Goal: Information Seeking & Learning: Learn about a topic

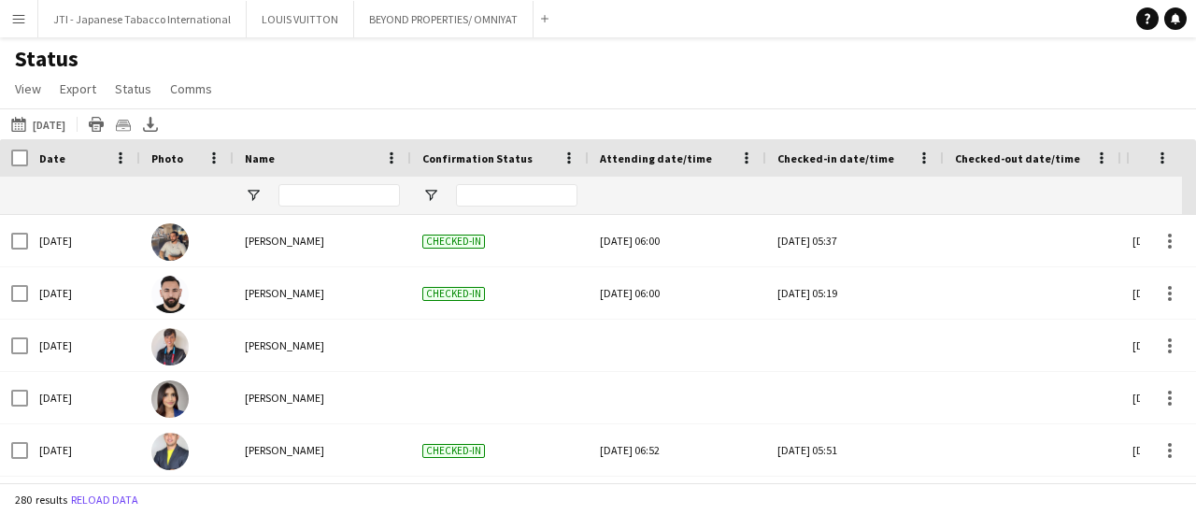
drag, startPoint x: 35, startPoint y: 41, endPoint x: 20, endPoint y: 23, distance: 23.2
click at [20, 23] on app-icon "Menu" at bounding box center [18, 18] width 15 height 15
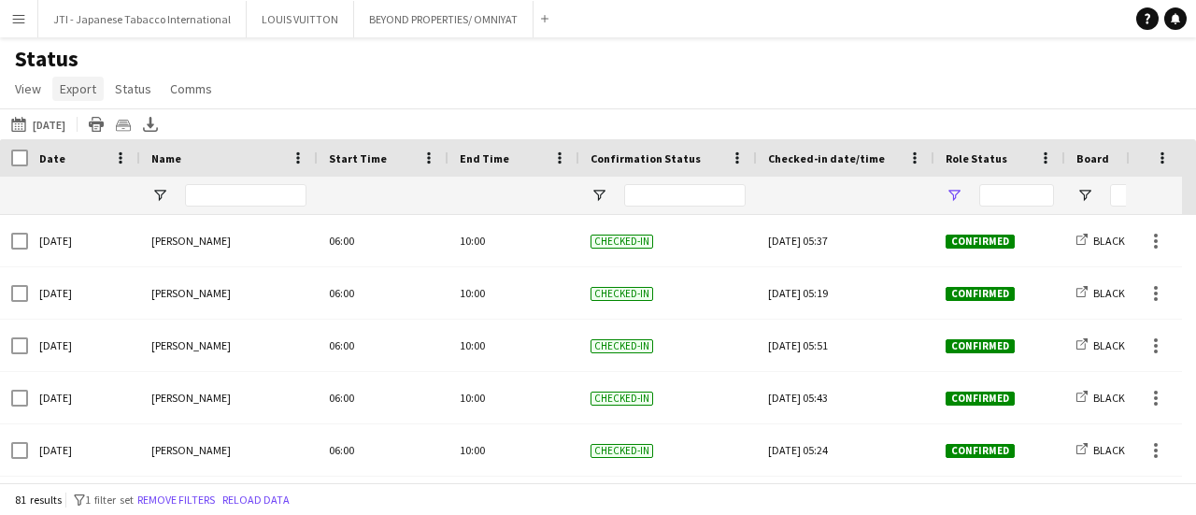
type input "**********"
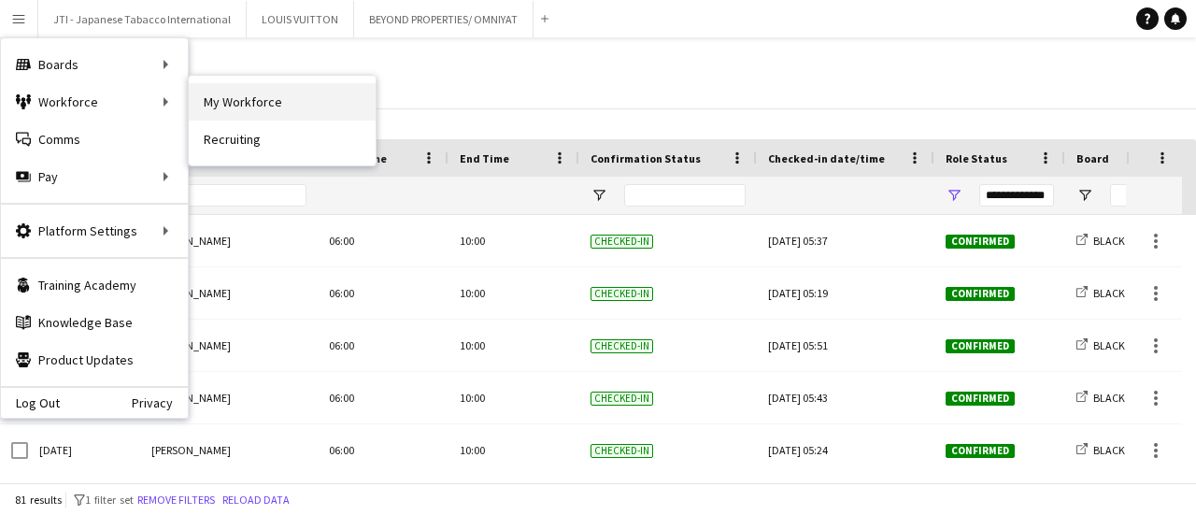
click at [267, 103] on link "My Workforce" at bounding box center [282, 101] width 187 height 37
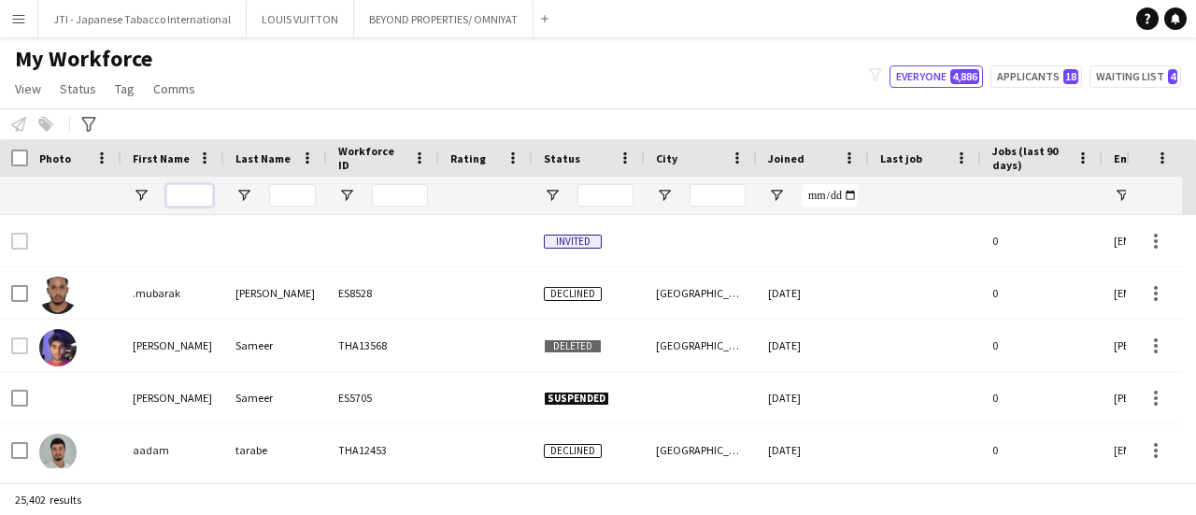
click at [187, 195] on input "First Name Filter Input" at bounding box center [189, 195] width 47 height 22
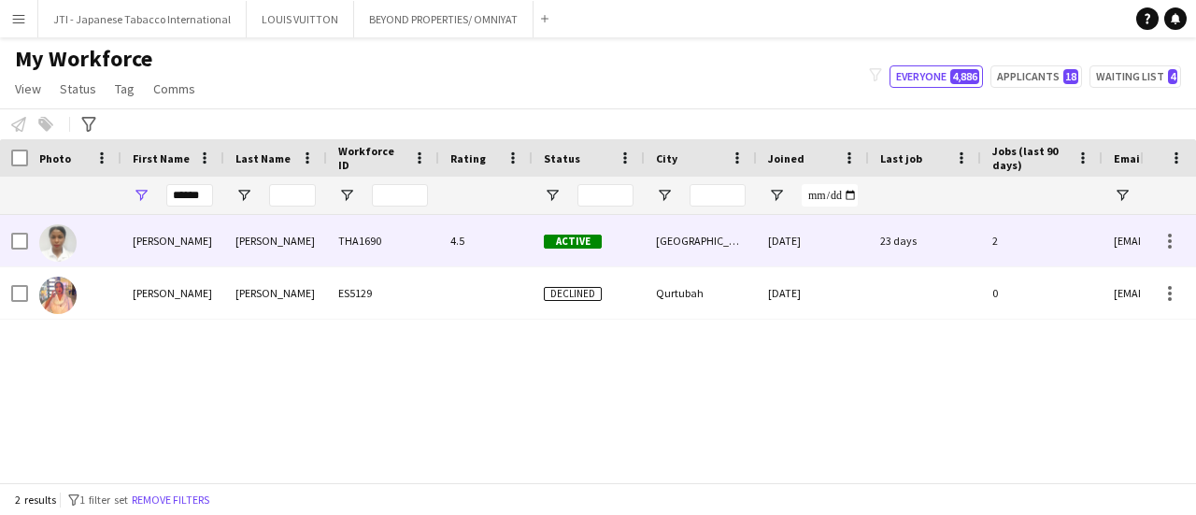
click at [226, 257] on div "Blair" at bounding box center [275, 240] width 103 height 51
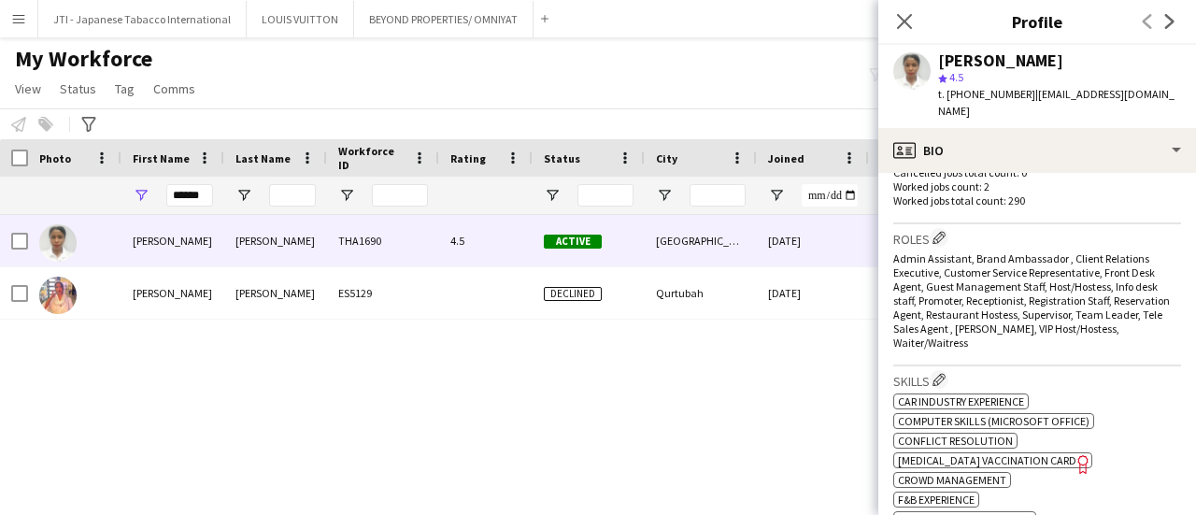
scroll to position [841, 0]
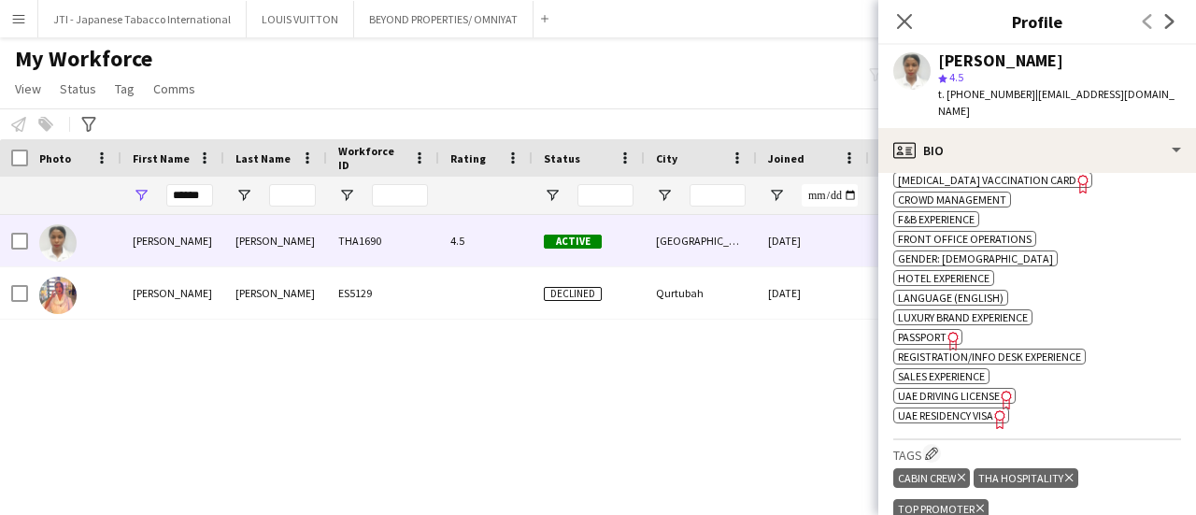
click at [938, 335] on span "Passport" at bounding box center [922, 337] width 49 height 14
click at [936, 414] on span "UAE Residency Visa" at bounding box center [945, 415] width 95 height 14
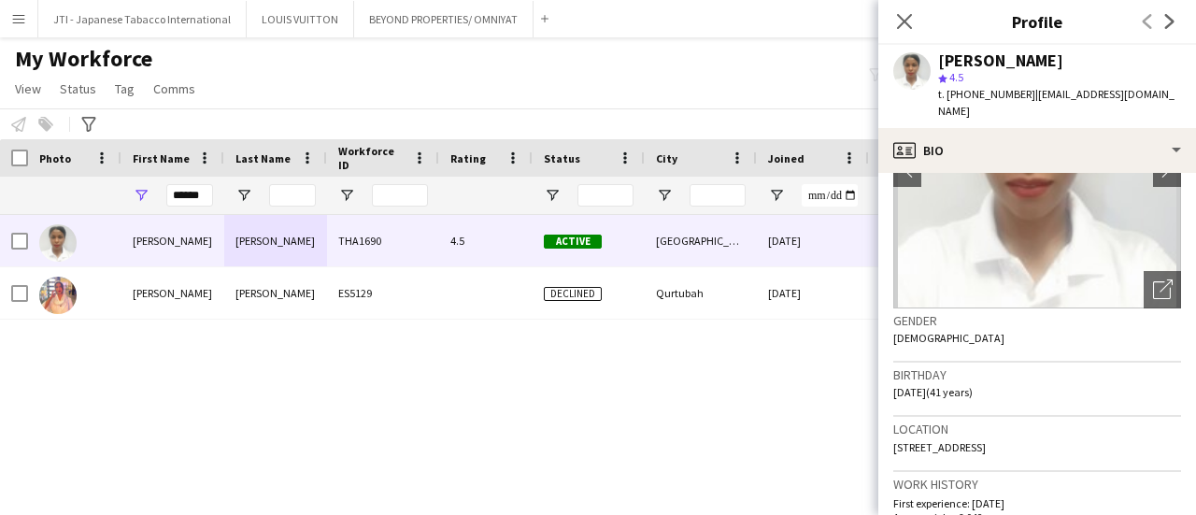
scroll to position [93, 0]
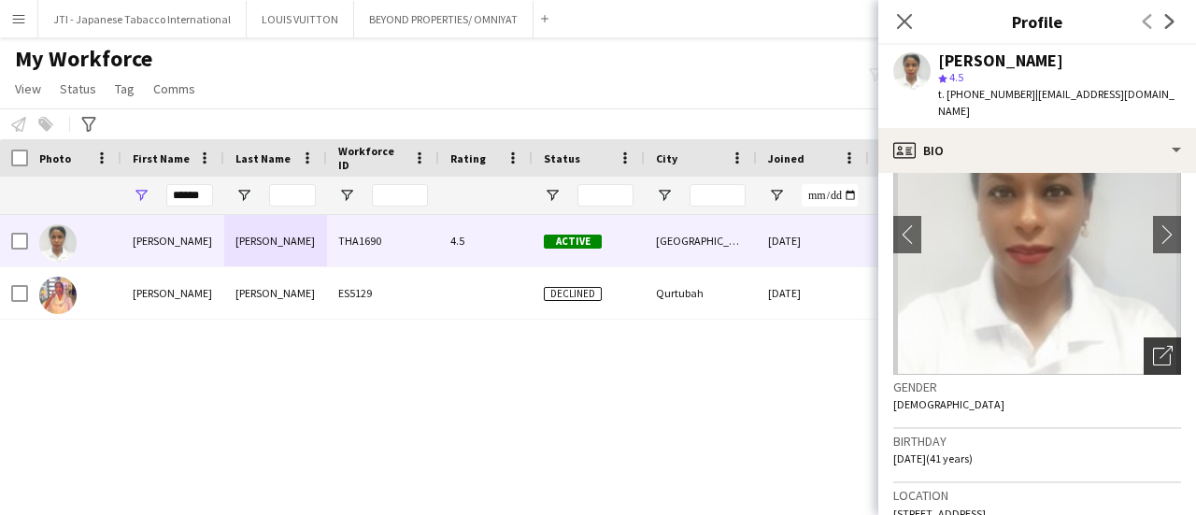
click at [1157, 346] on icon "Open photos pop-in" at bounding box center [1163, 356] width 20 height 20
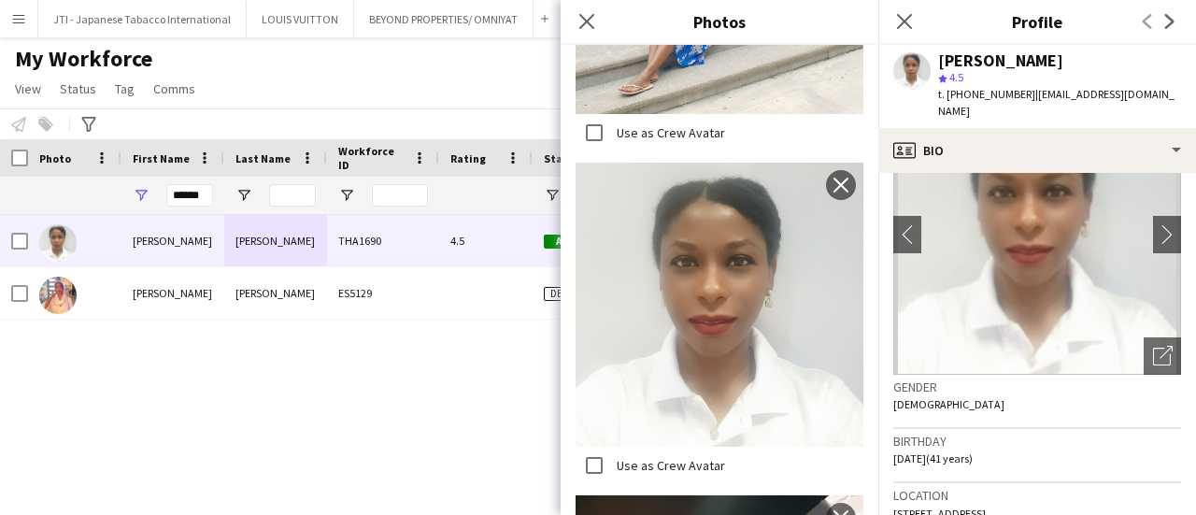
scroll to position [1215, 0]
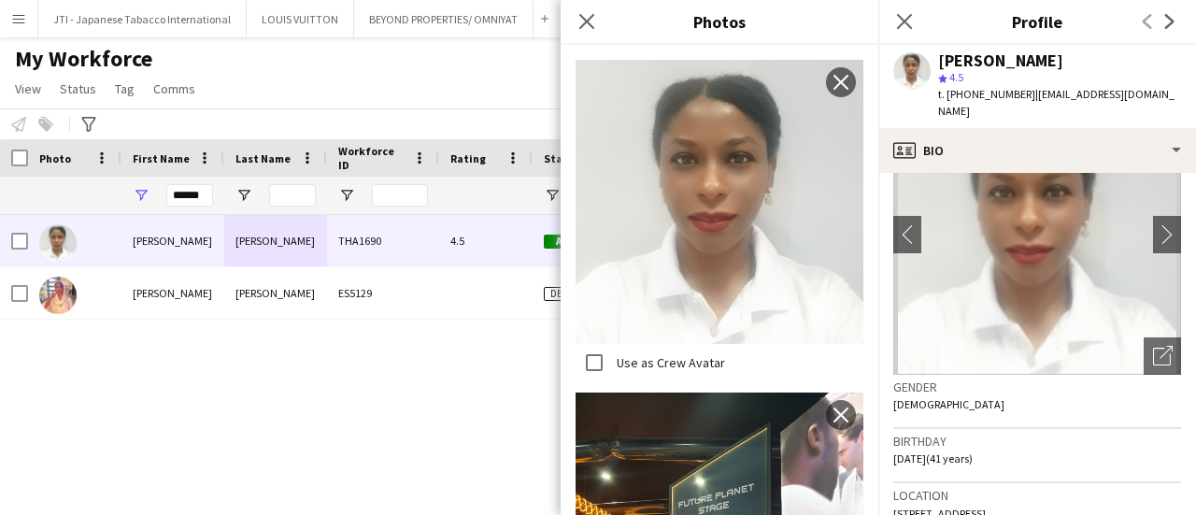
drag, startPoint x: 591, startPoint y: 23, endPoint x: 763, endPoint y: 216, distance: 258.7
click at [591, 23] on icon "Close pop-in" at bounding box center [586, 21] width 15 height 15
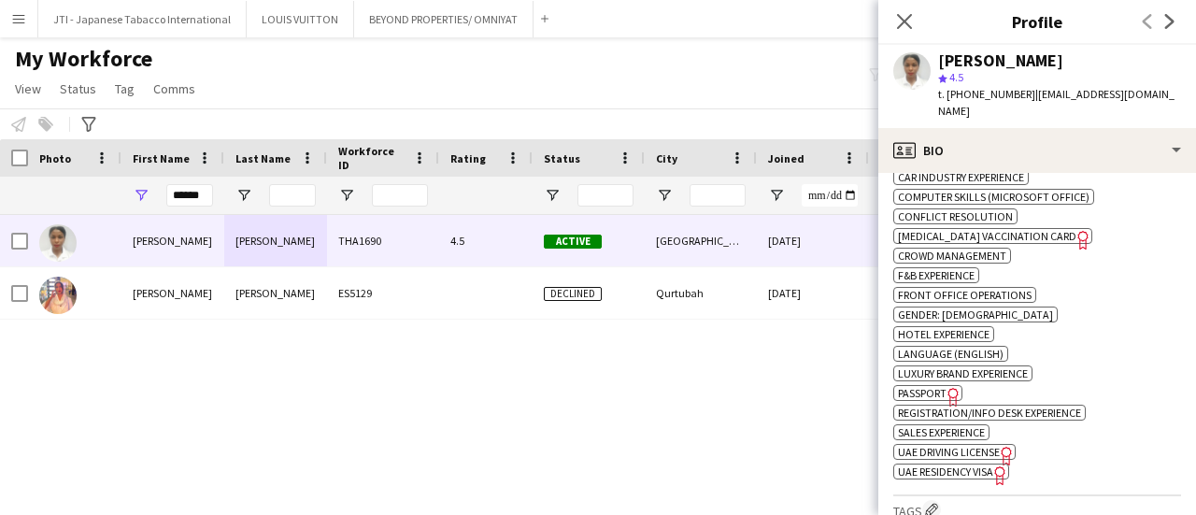
scroll to position [798, 0]
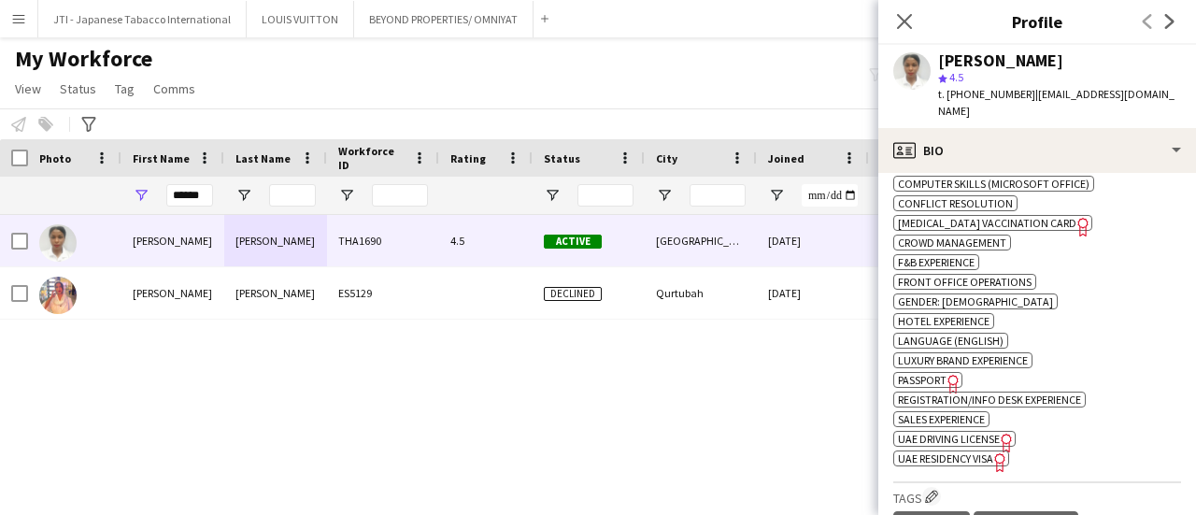
drag, startPoint x: 942, startPoint y: 380, endPoint x: 919, endPoint y: 371, distance: 25.2
click at [942, 378] on span "Passport" at bounding box center [922, 380] width 49 height 14
click at [962, 453] on span "UAE Residency Visa" at bounding box center [945, 458] width 95 height 14
drag, startPoint x: 205, startPoint y: 194, endPoint x: -38, endPoint y: 177, distance: 243.6
click at [0, 177] on html "Menu Boards Boards Boards All jobs Status Workforce Workforce My Workforce Recr…" at bounding box center [598, 257] width 1196 height 515
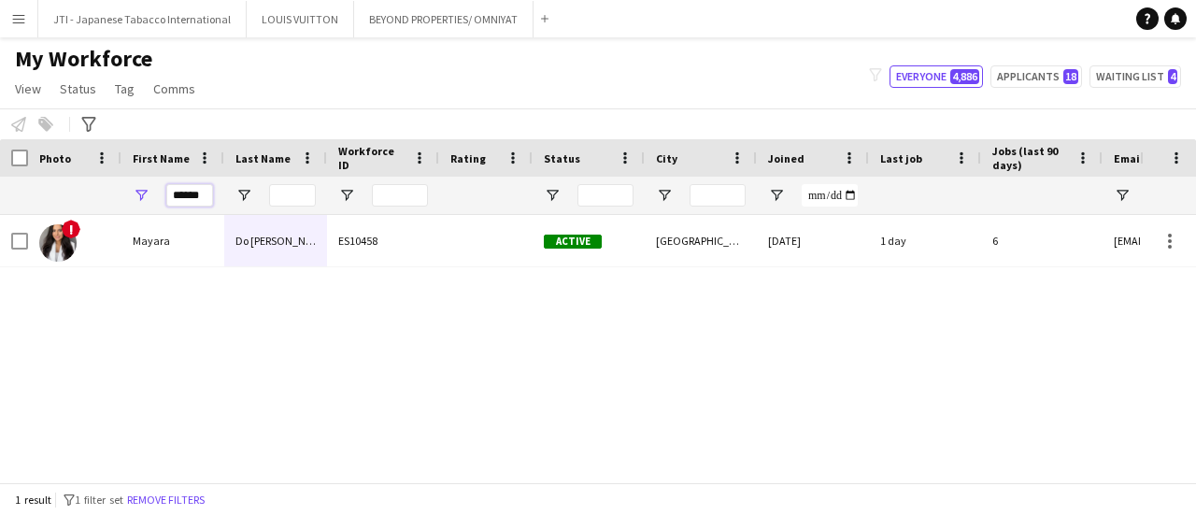
type input "******"
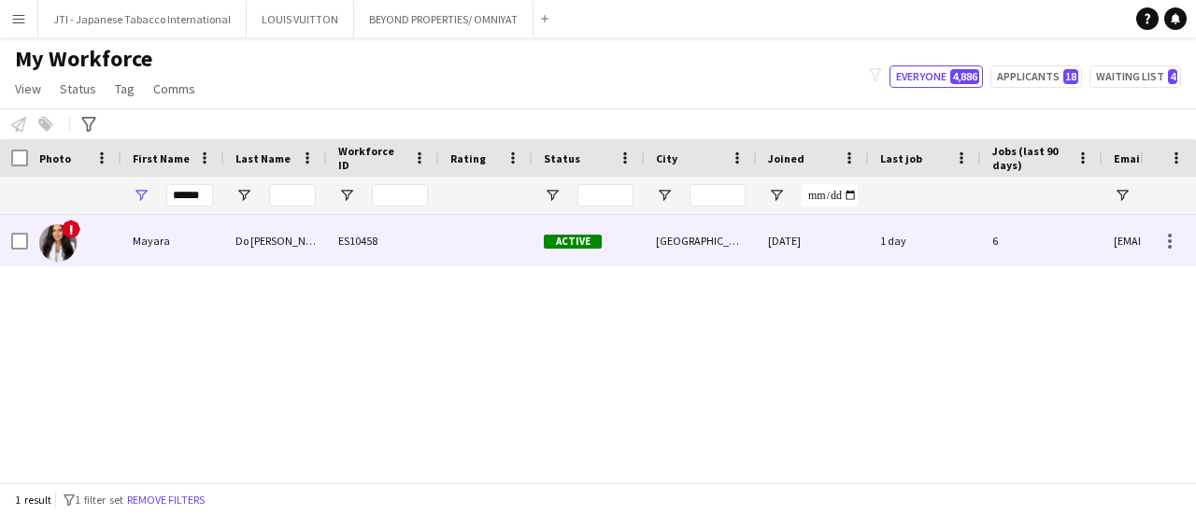
click at [205, 255] on div "Mayara" at bounding box center [172, 240] width 103 height 51
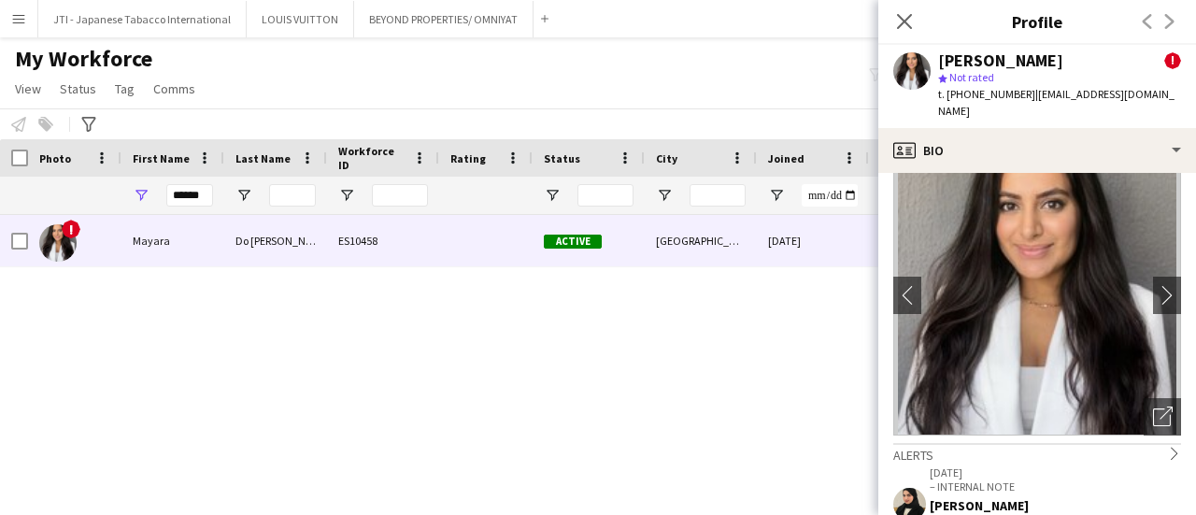
scroll to position [0, 0]
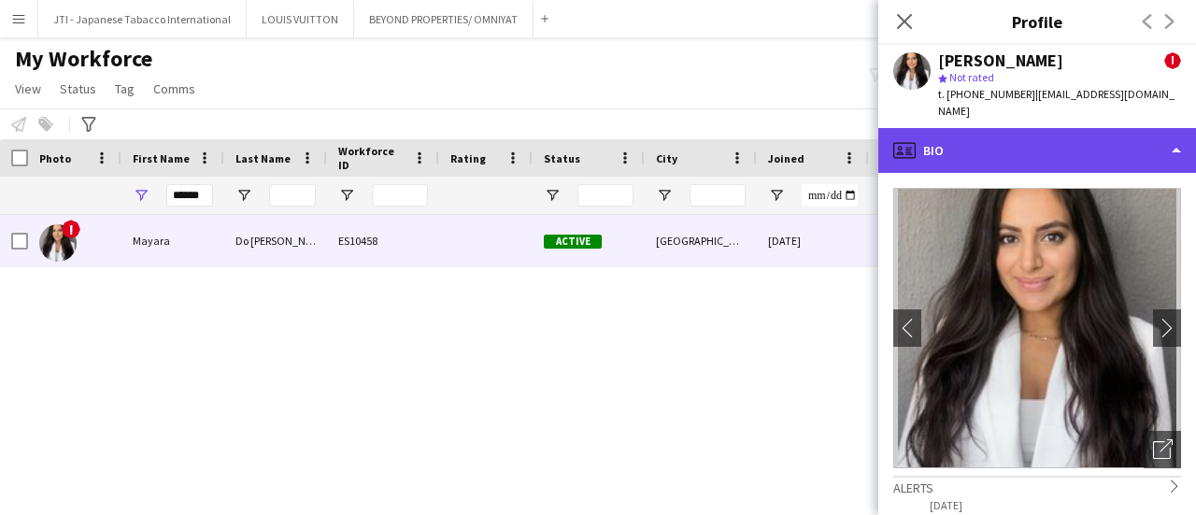
click at [1012, 139] on div "profile Bio" at bounding box center [1037, 150] width 318 height 45
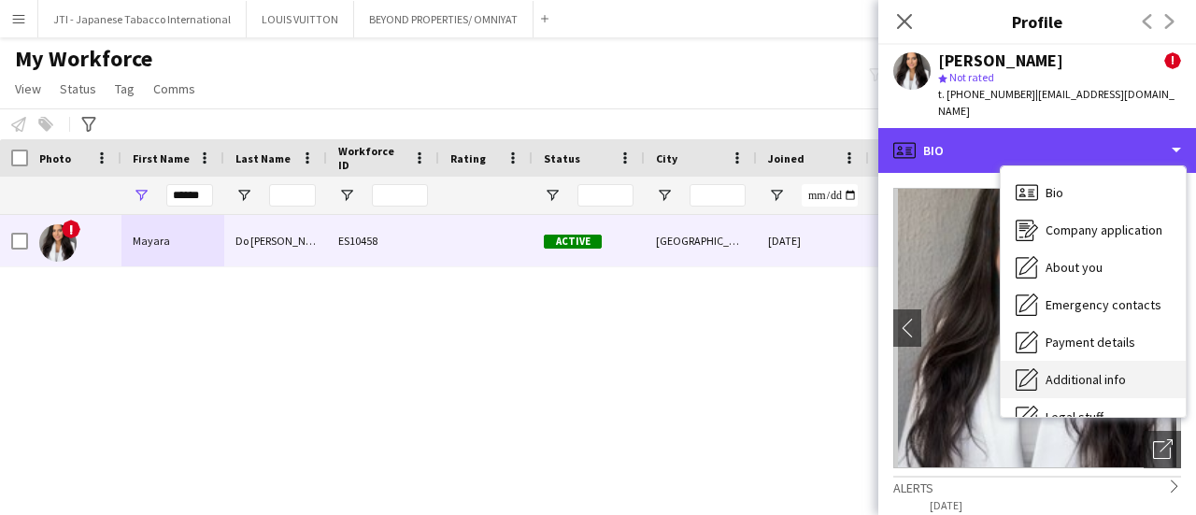
scroll to position [93, 0]
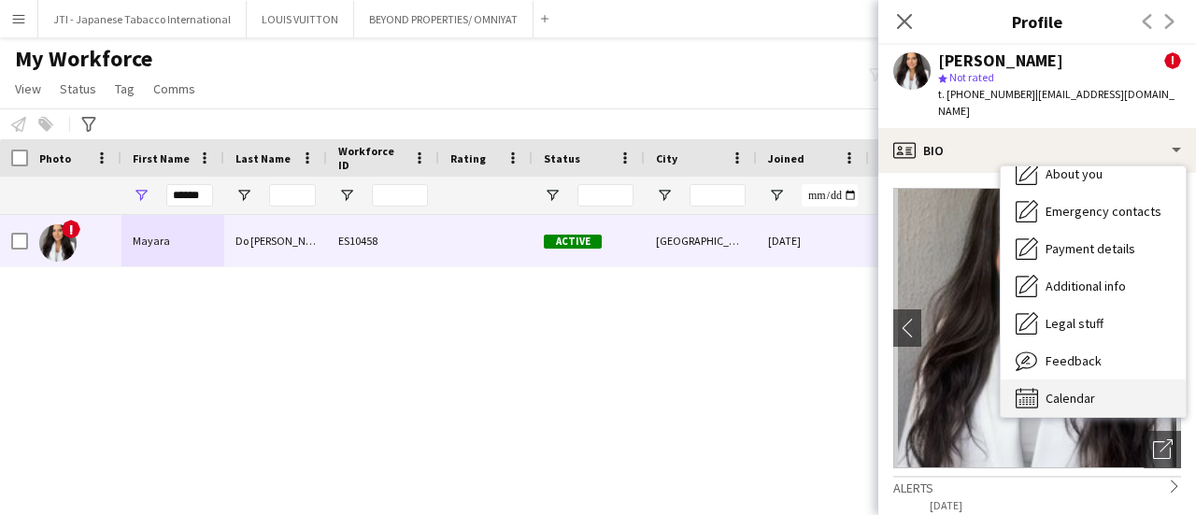
click at [1080, 390] on span "Calendar" at bounding box center [1071, 398] width 50 height 17
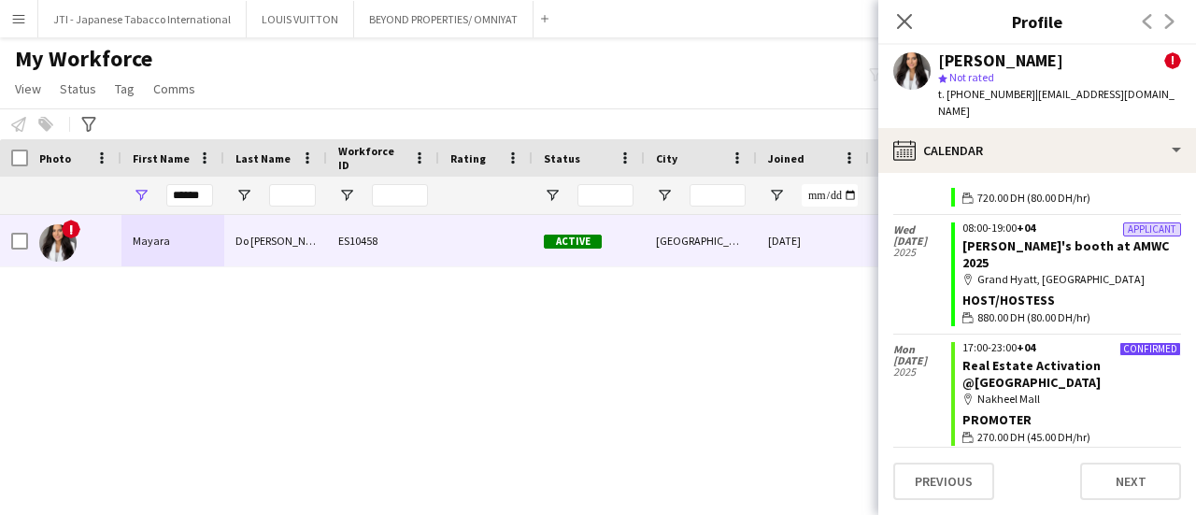
scroll to position [0, 0]
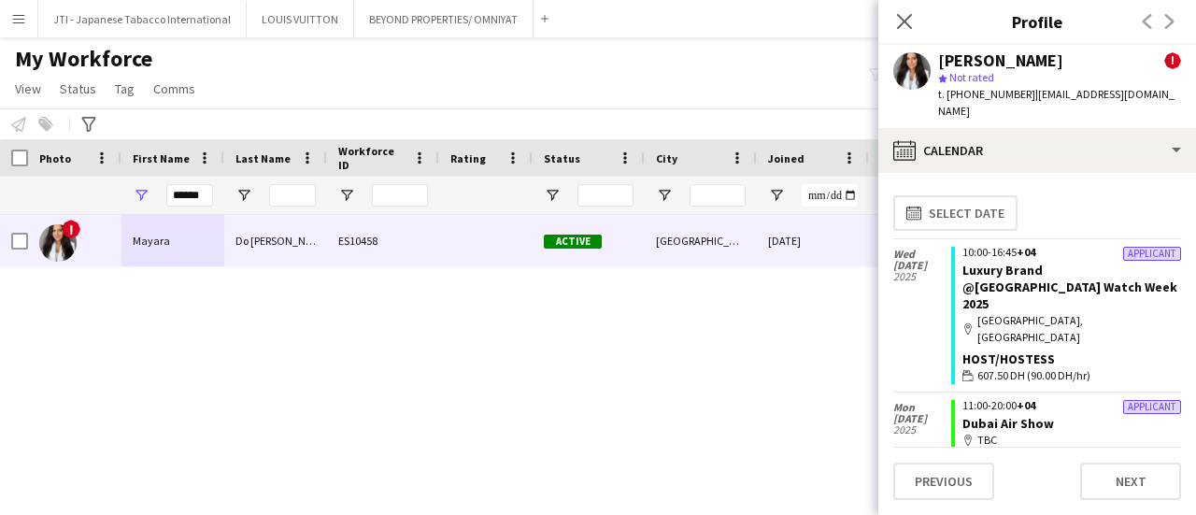
click at [1068, 109] on div "Mayara Do Nascimento Silva ! star Not rated t. +971522487378 | mayarans01@gmail…" at bounding box center [1037, 86] width 318 height 83
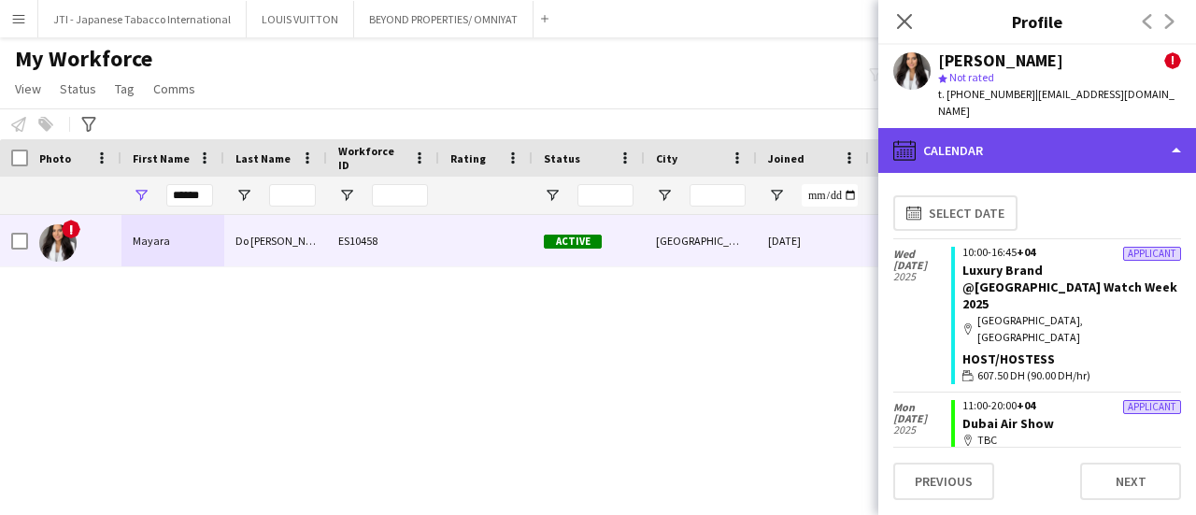
click at [1067, 136] on div "calendar-full Calendar" at bounding box center [1037, 150] width 318 height 45
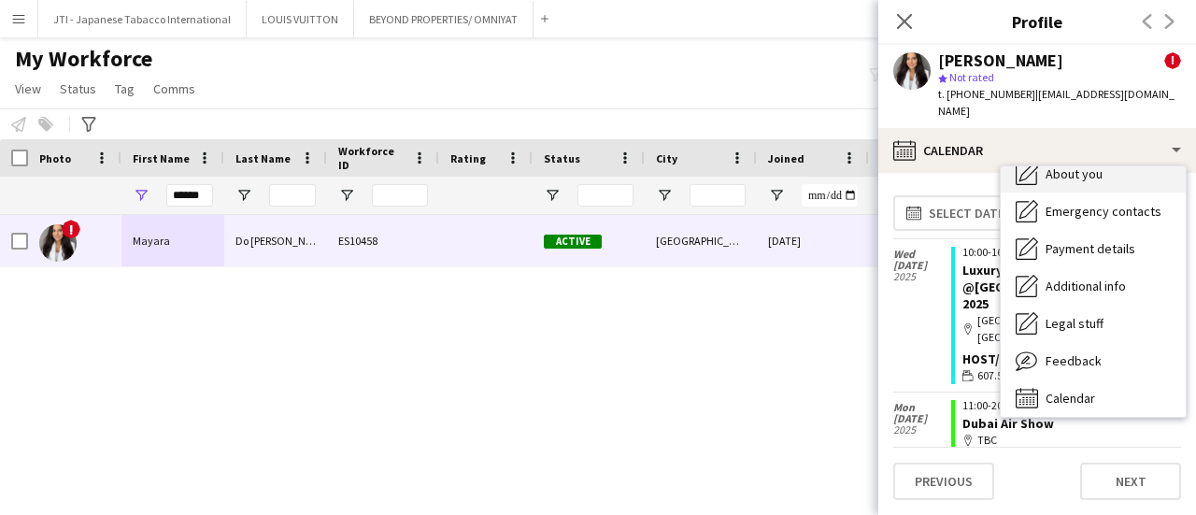
click at [1073, 165] on span "About you" at bounding box center [1074, 173] width 57 height 17
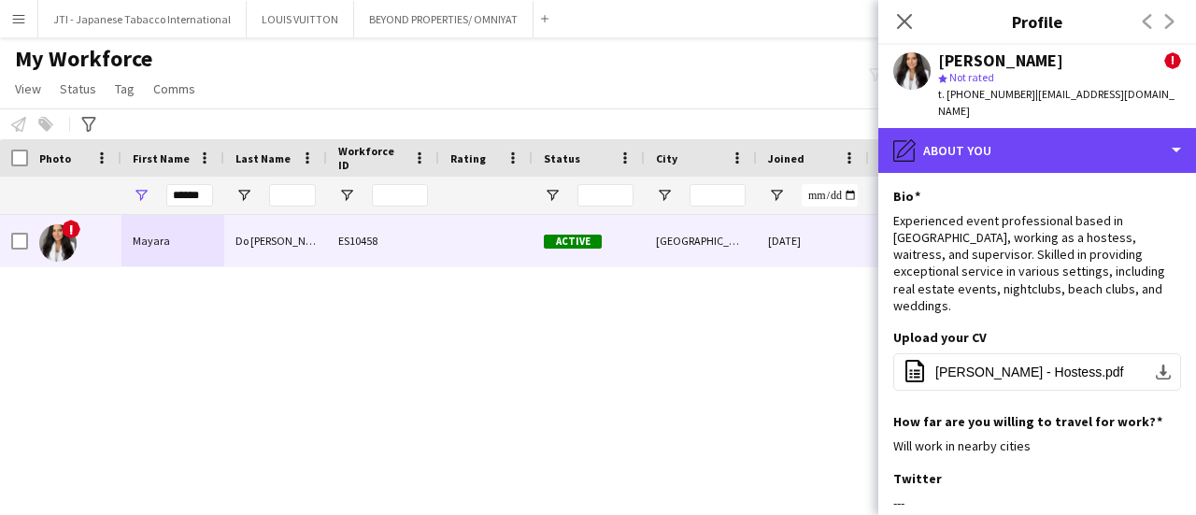
drag, startPoint x: 1071, startPoint y: 133, endPoint x: 1071, endPoint y: 150, distance: 16.8
click at [1071, 134] on div "pencil4 About you" at bounding box center [1037, 150] width 318 height 45
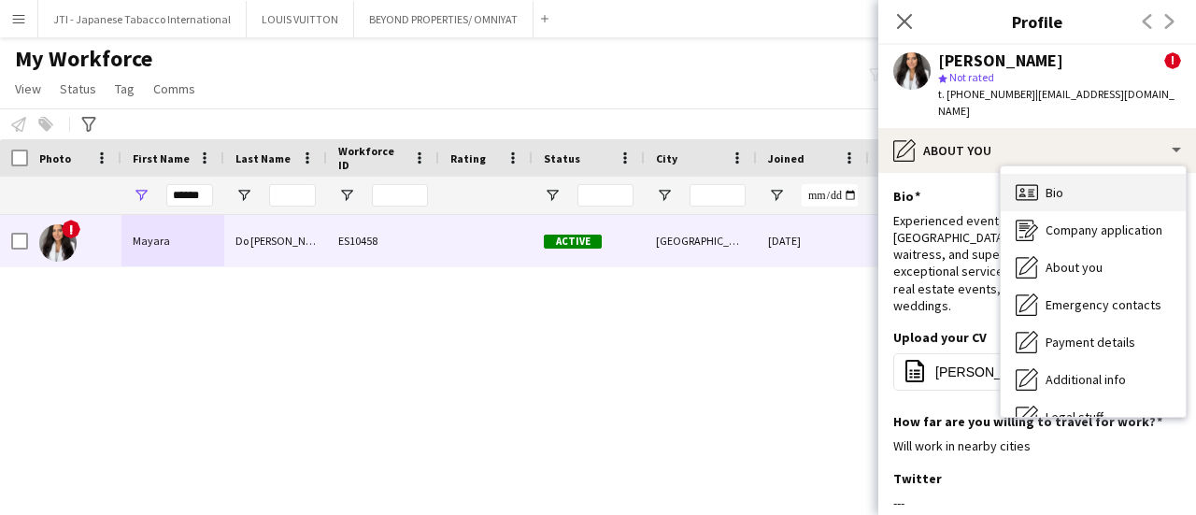
click at [1072, 174] on div "Bio Bio" at bounding box center [1093, 192] width 185 height 37
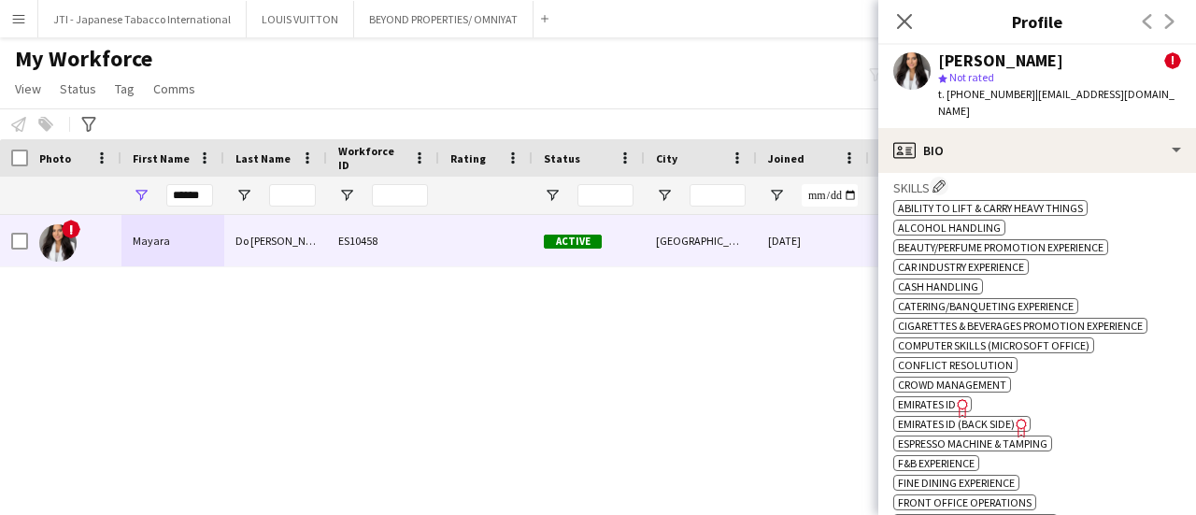
scroll to position [1308, 0]
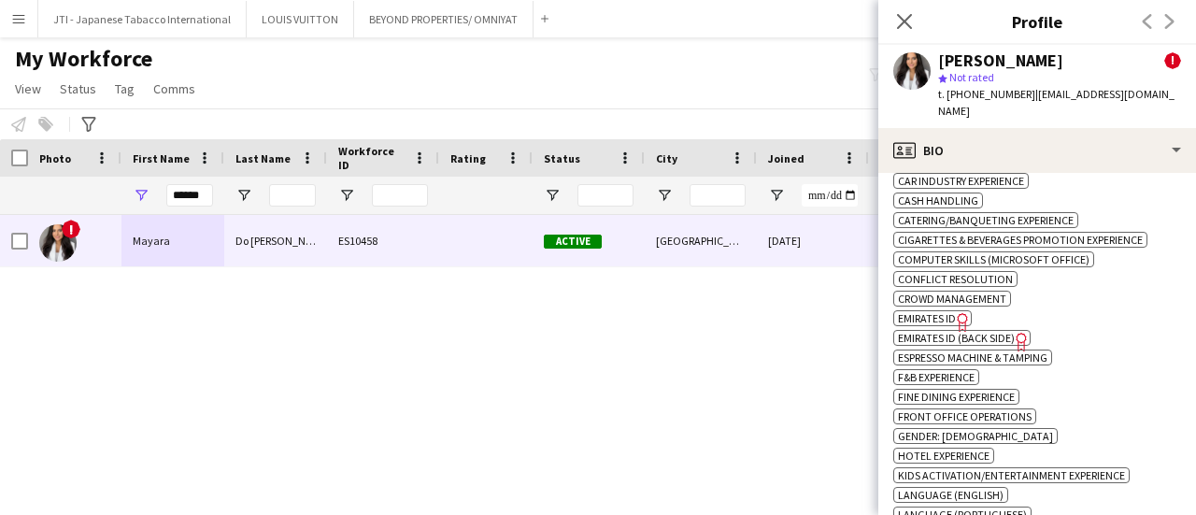
click at [957, 312] on icon "Freelancer has uploaded a photo validation of skill. Click to see" at bounding box center [963, 322] width 20 height 20
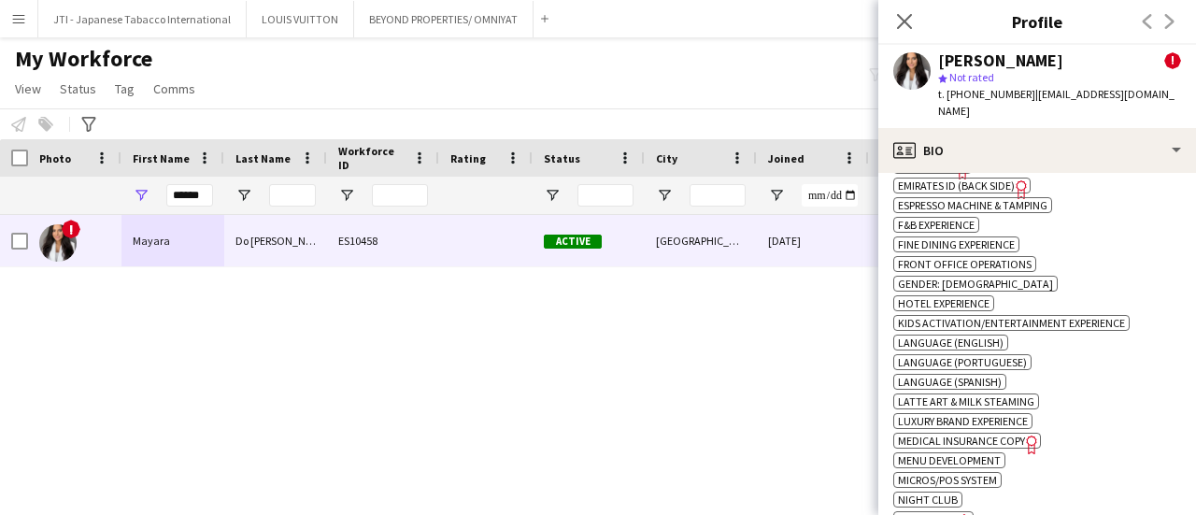
scroll to position [1588, 0]
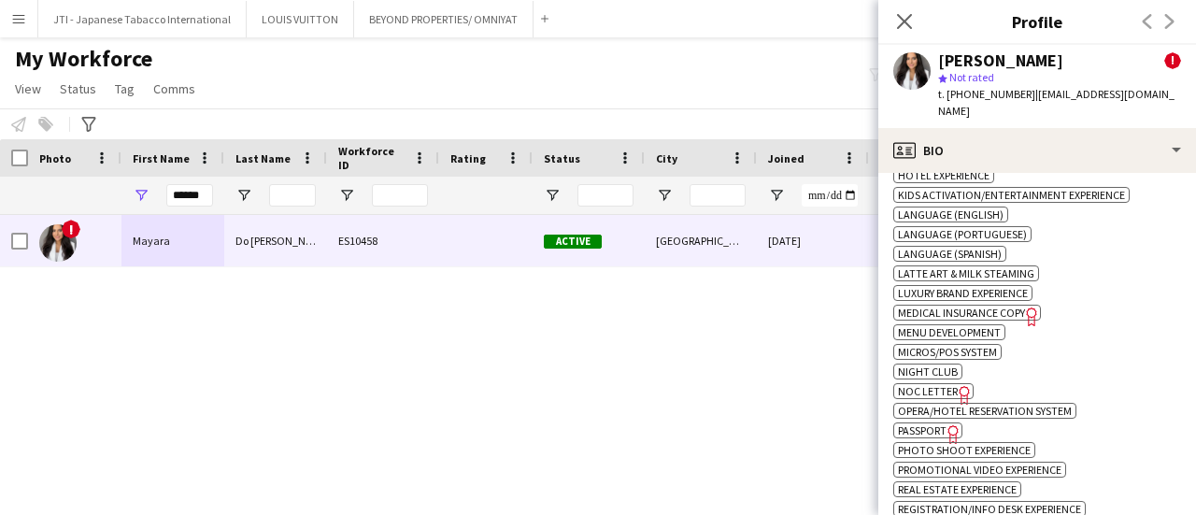
click at [935, 423] on span "Passport" at bounding box center [922, 430] width 49 height 14
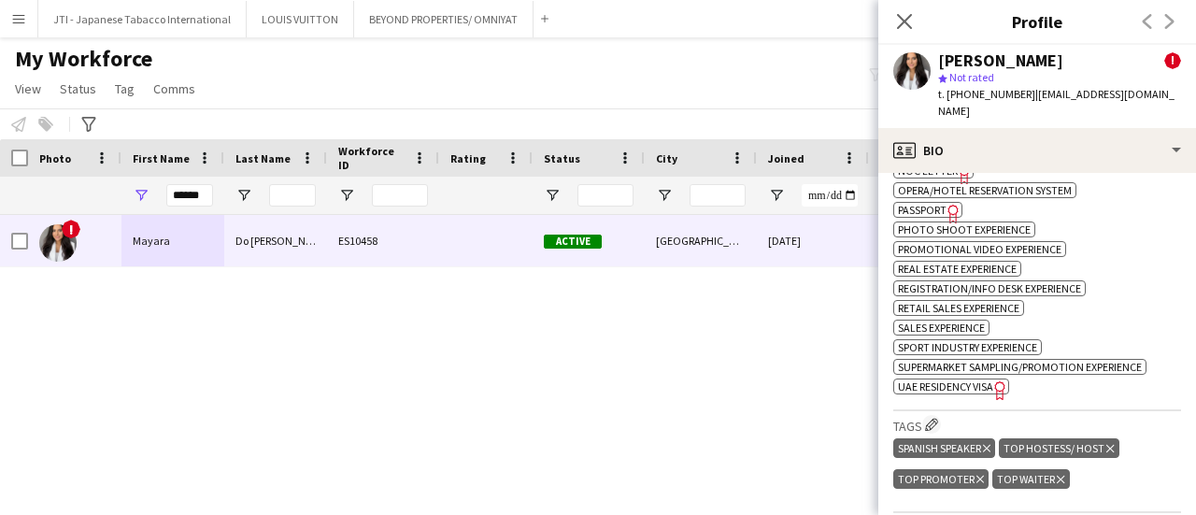
scroll to position [1869, 0]
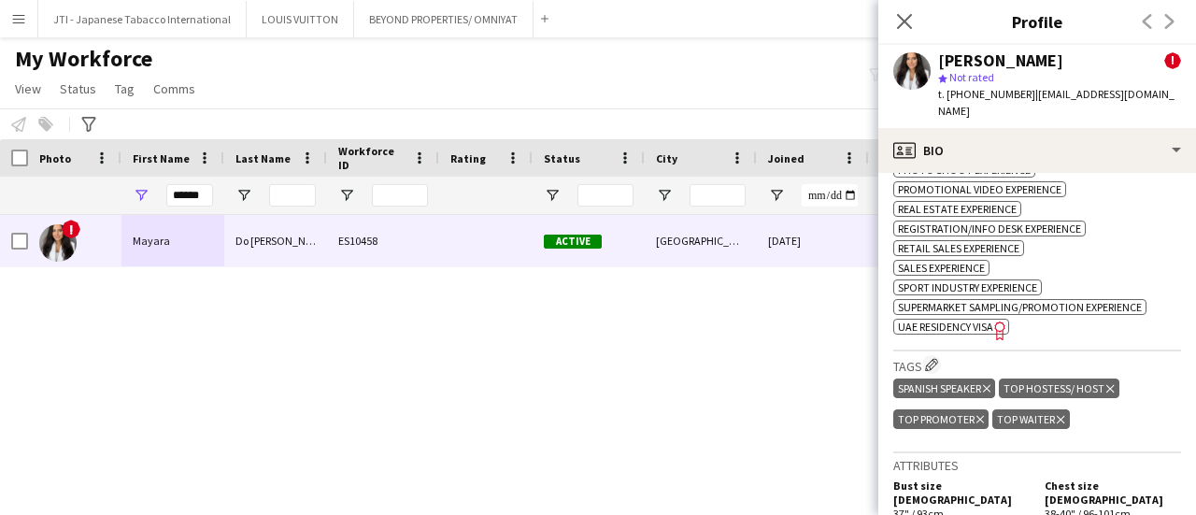
click at [972, 320] on span "UAE Residency Visa" at bounding box center [945, 327] width 95 height 14
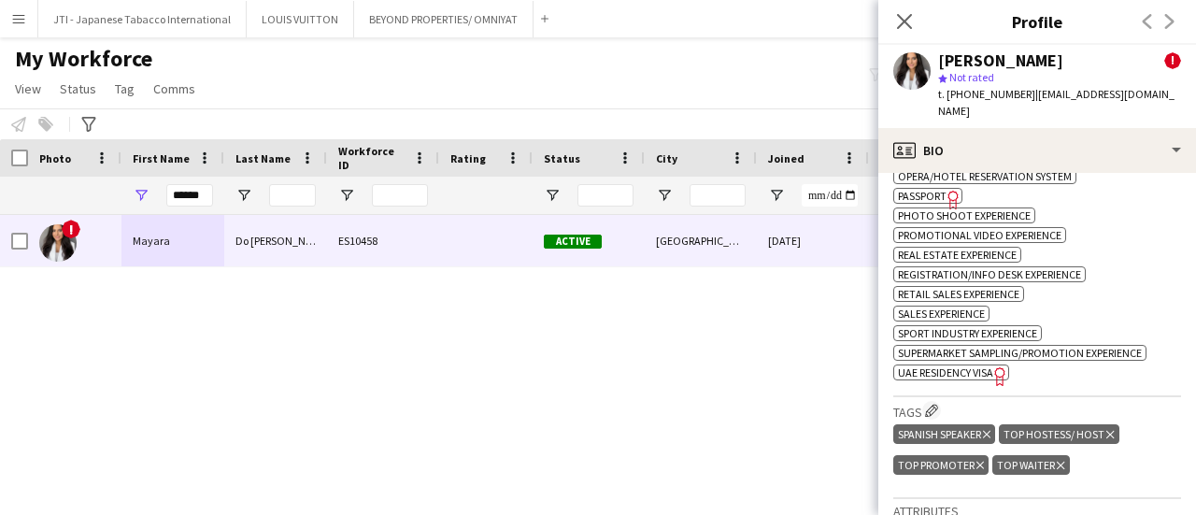
scroll to position [2149, 0]
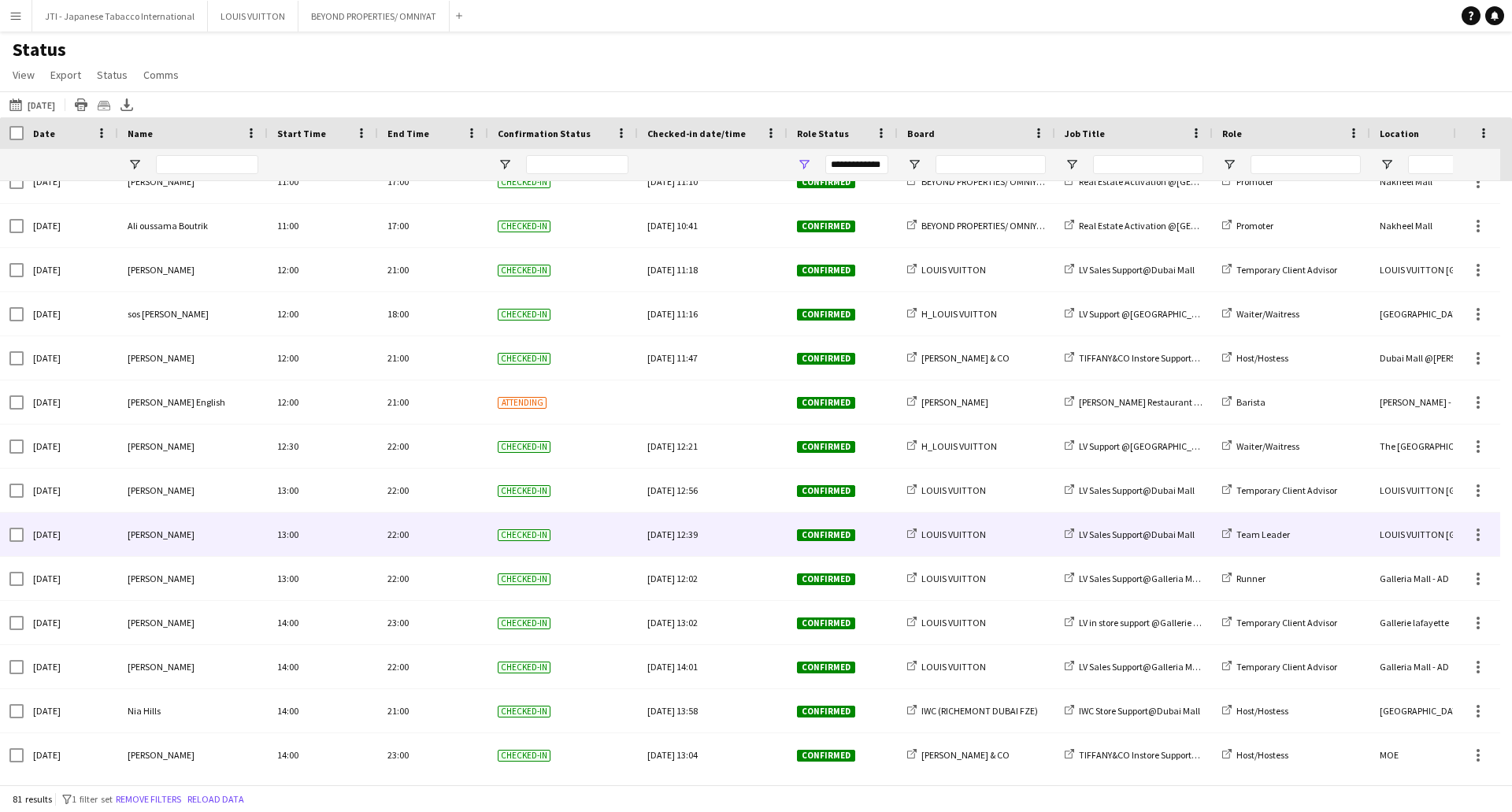
scroll to position [1958, 0]
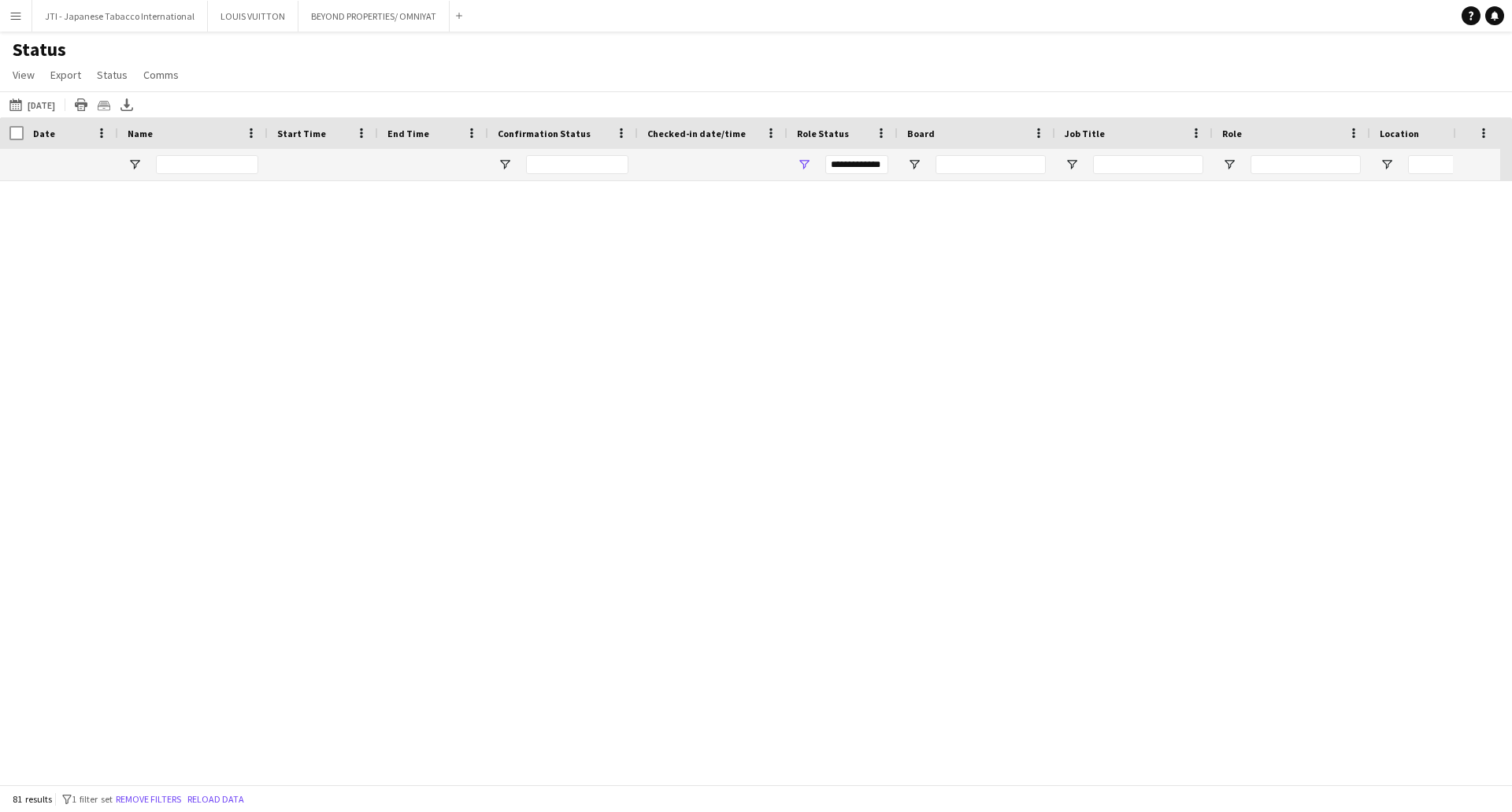
scroll to position [1958, 0]
